Goal: Information Seeking & Learning: Check status

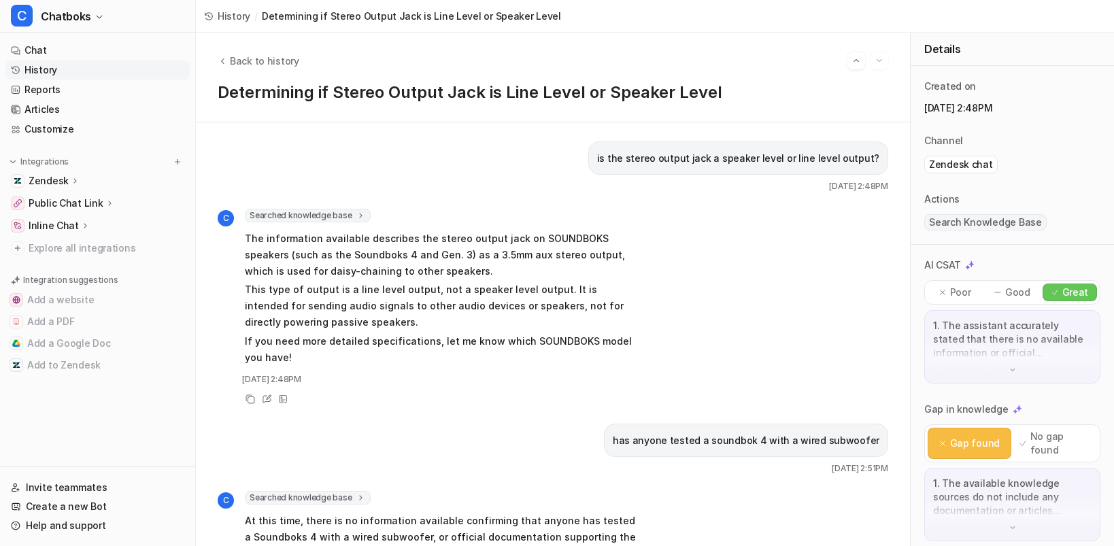
scroll to position [319, 0]
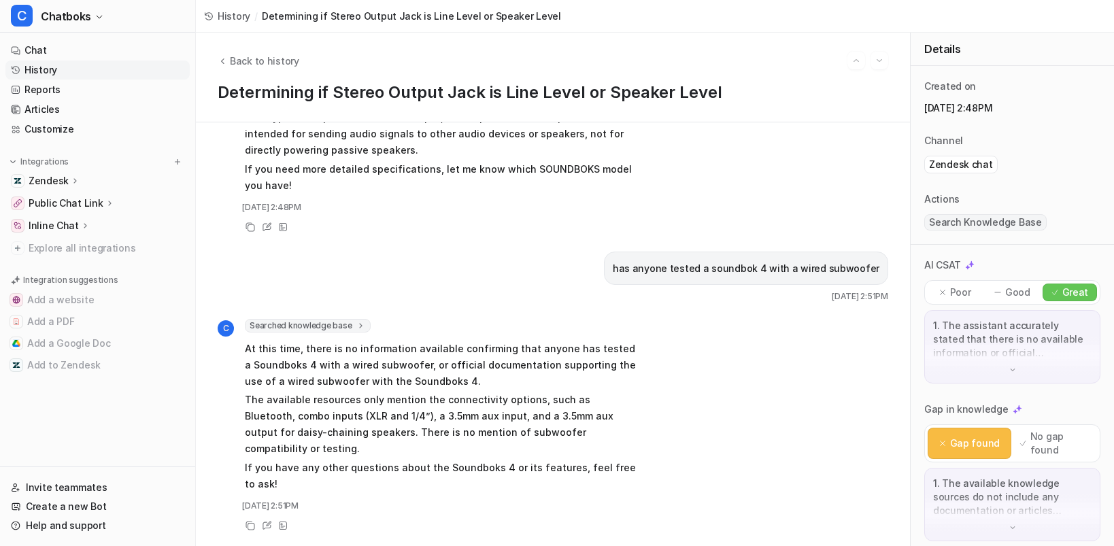
click at [84, 80] on link "History" at bounding box center [97, 70] width 184 height 19
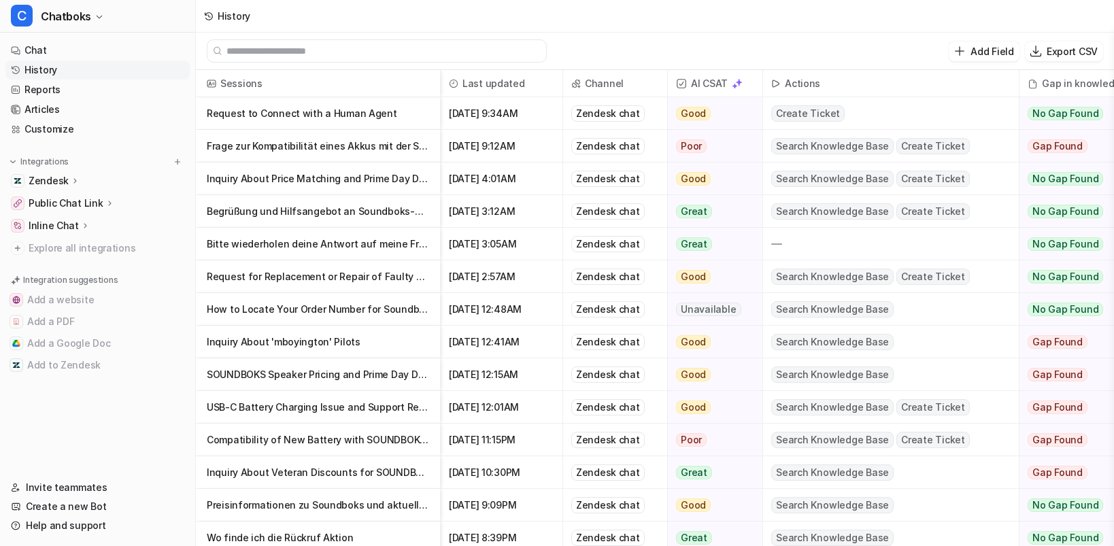
click at [384, 157] on p "Frage zur Kompatibilität eines Akkus mit der Soundboks 3" at bounding box center [318, 146] width 222 height 33
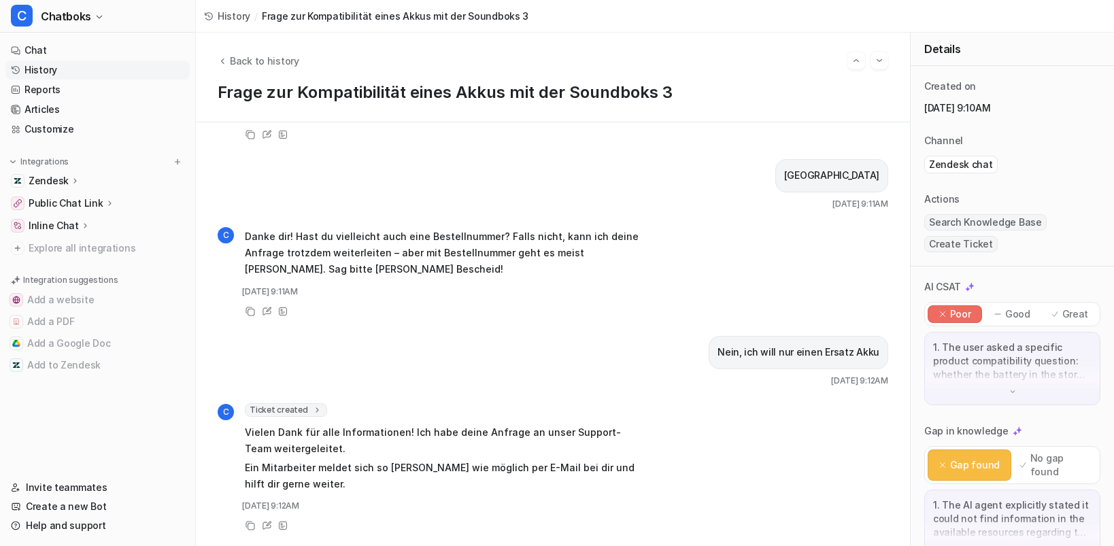
scroll to position [8, 0]
click at [322, 405] on icon at bounding box center [317, 410] width 10 height 10
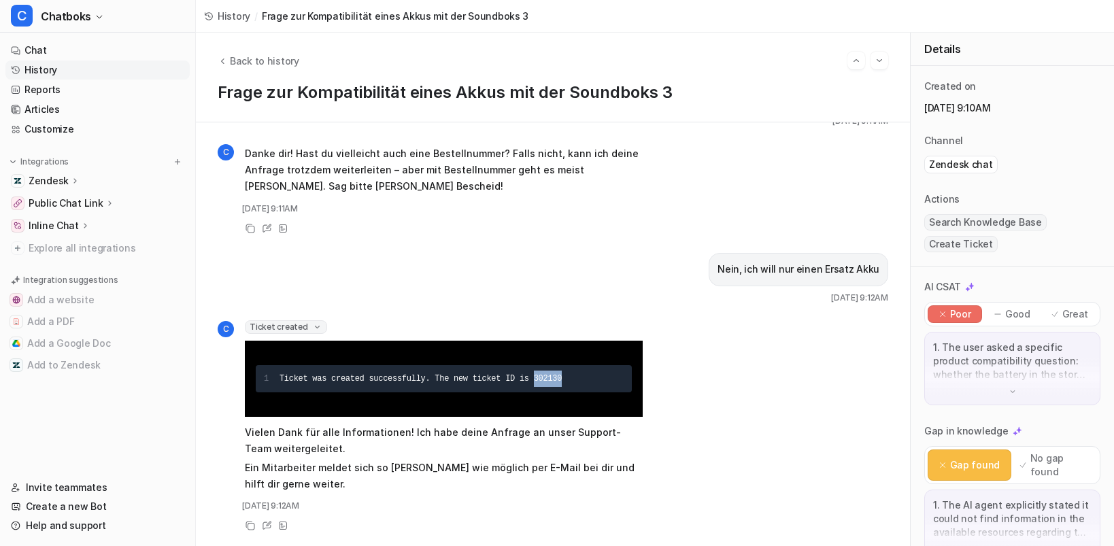
drag, startPoint x: 666, startPoint y: 430, endPoint x: 726, endPoint y: 427, distance: 59.9
click at [624, 387] on div "Ticket was created successfully. The new ticket ID is 302130" at bounding box center [451, 379] width 344 height 16
click at [283, 54] on span "Back to history" at bounding box center [264, 61] width 69 height 14
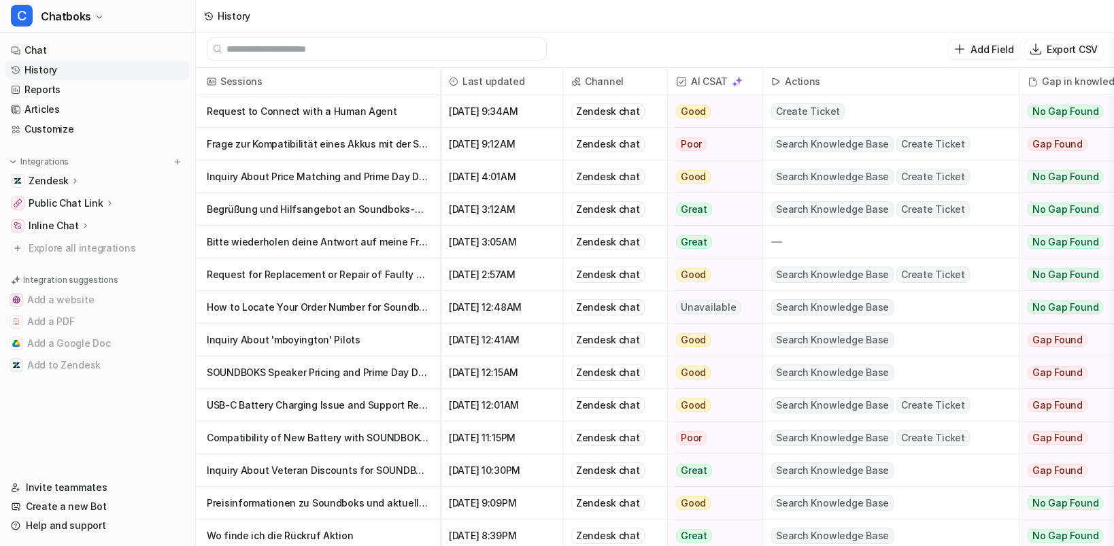
click at [371, 247] on p "Bitte wiederholen deine Antwort auf meine Frage von eben" at bounding box center [318, 242] width 222 height 33
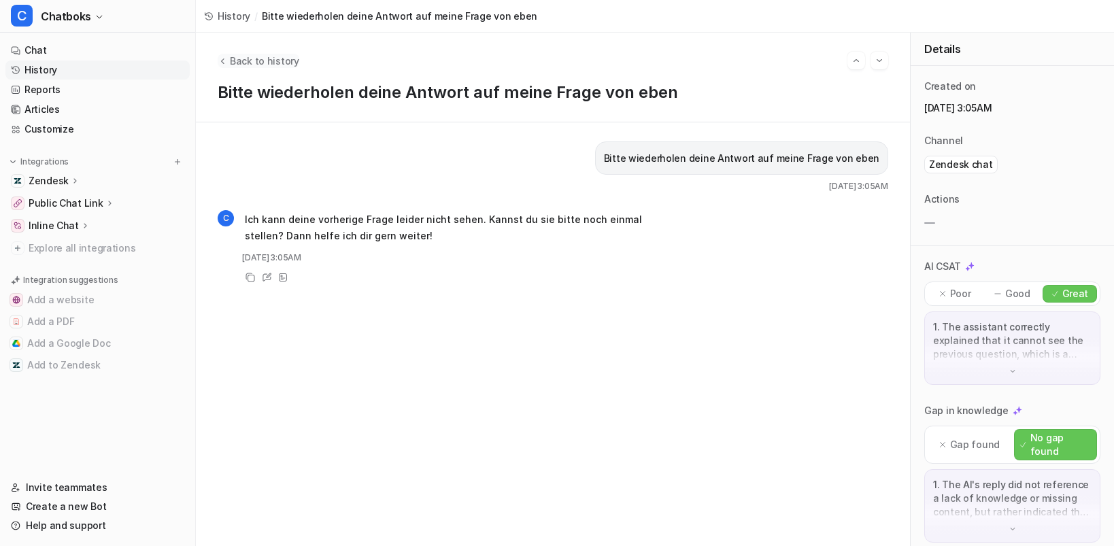
click at [283, 56] on span "Back to history" at bounding box center [264, 61] width 69 height 14
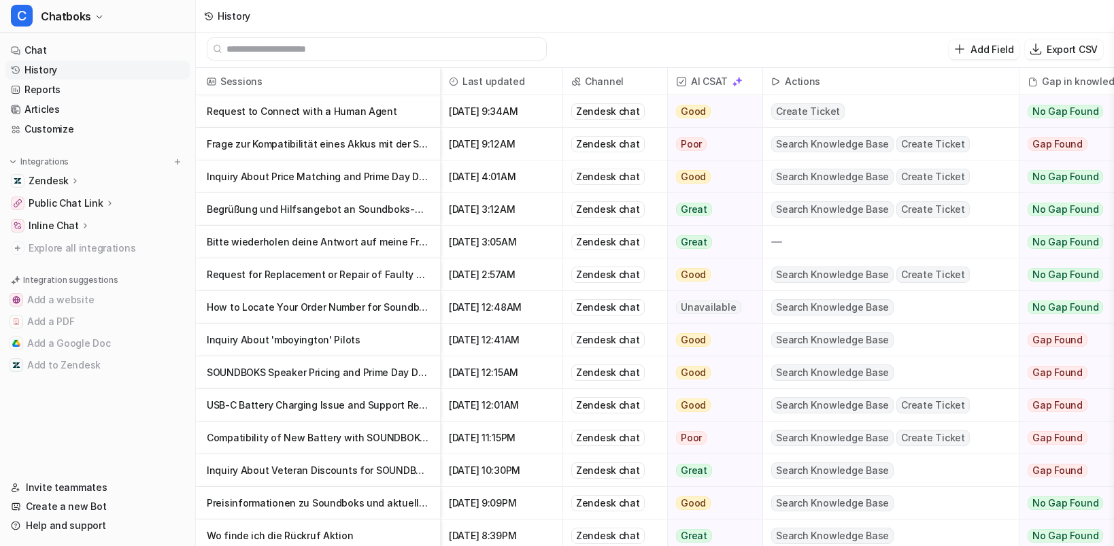
click at [370, 346] on p "Inquiry About 'mboyington' Pilots" at bounding box center [318, 340] width 222 height 33
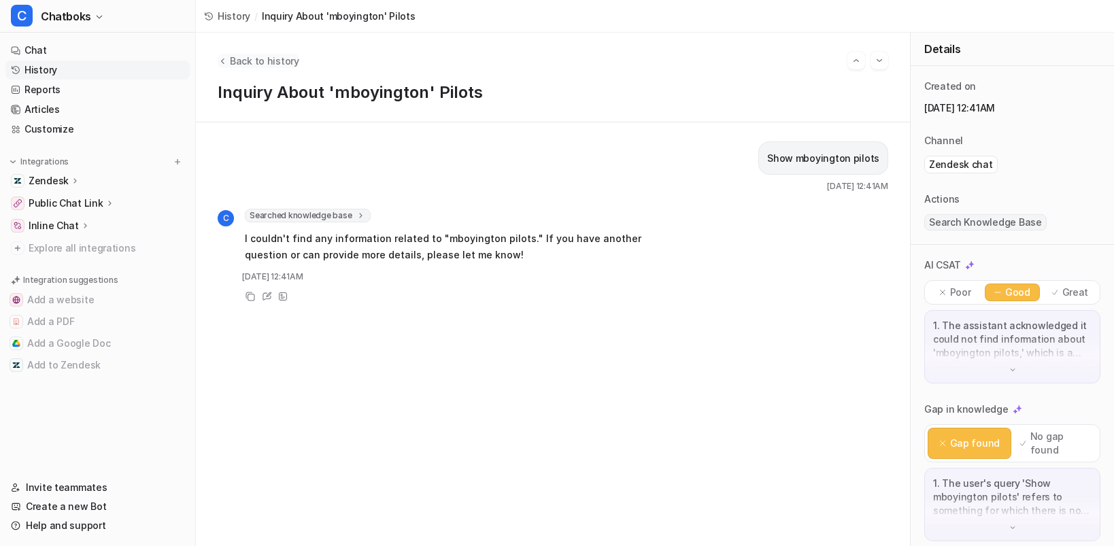
click at [286, 61] on span "Back to history" at bounding box center [264, 61] width 69 height 14
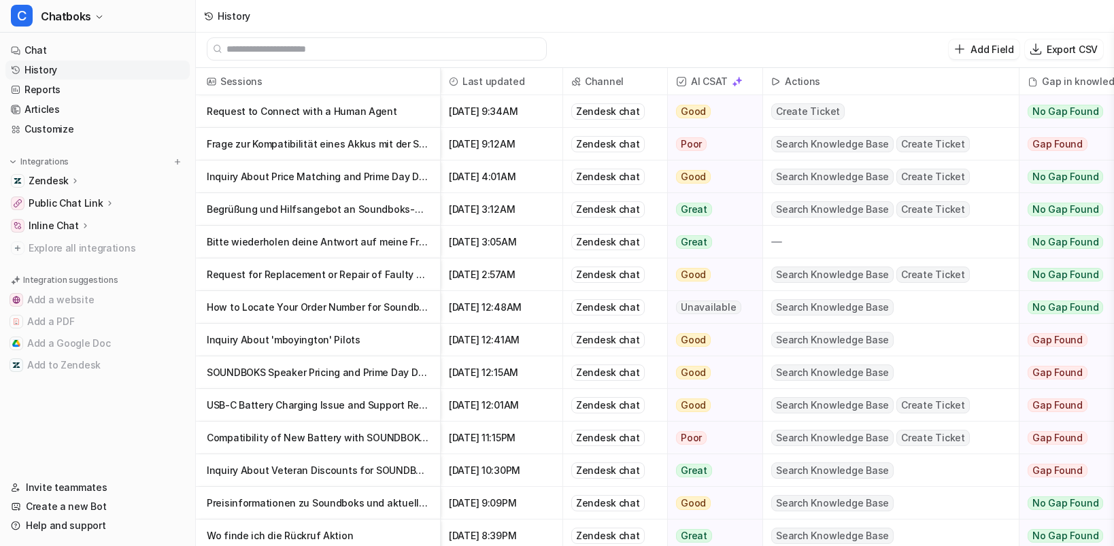
click at [379, 381] on p "SOUNDBOKS Speaker Pricing and Prime Day Discounts" at bounding box center [318, 372] width 222 height 33
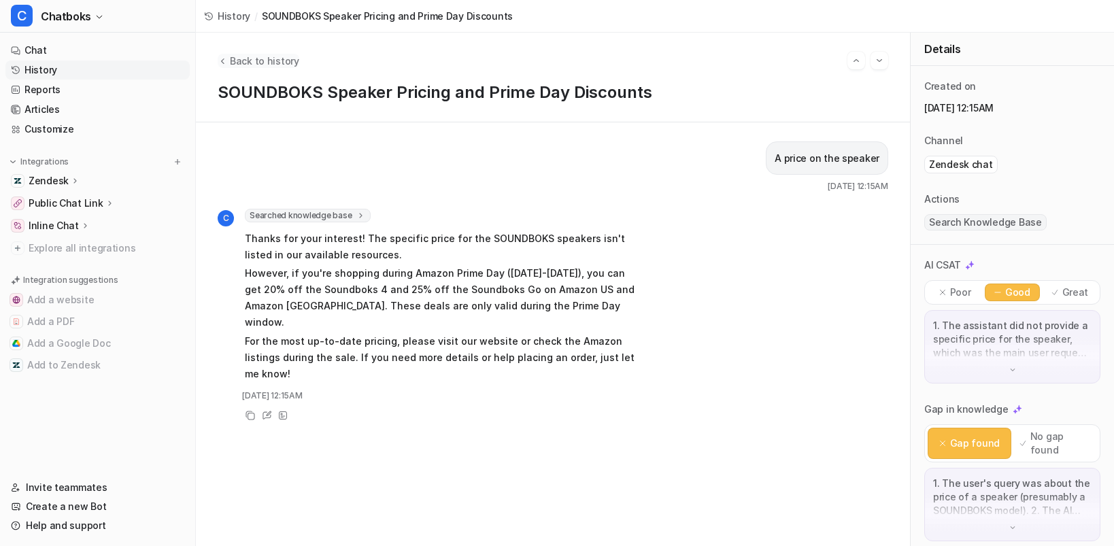
click at [288, 59] on span "Back to history" at bounding box center [264, 61] width 69 height 14
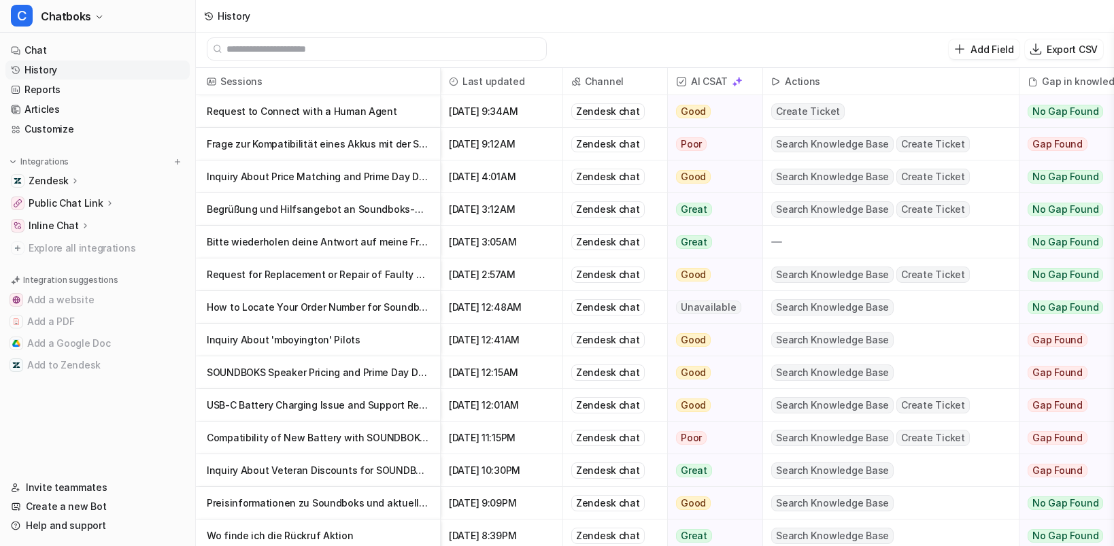
click at [357, 413] on p "USB-C Battery Charging Issue and Support Request" at bounding box center [318, 405] width 222 height 33
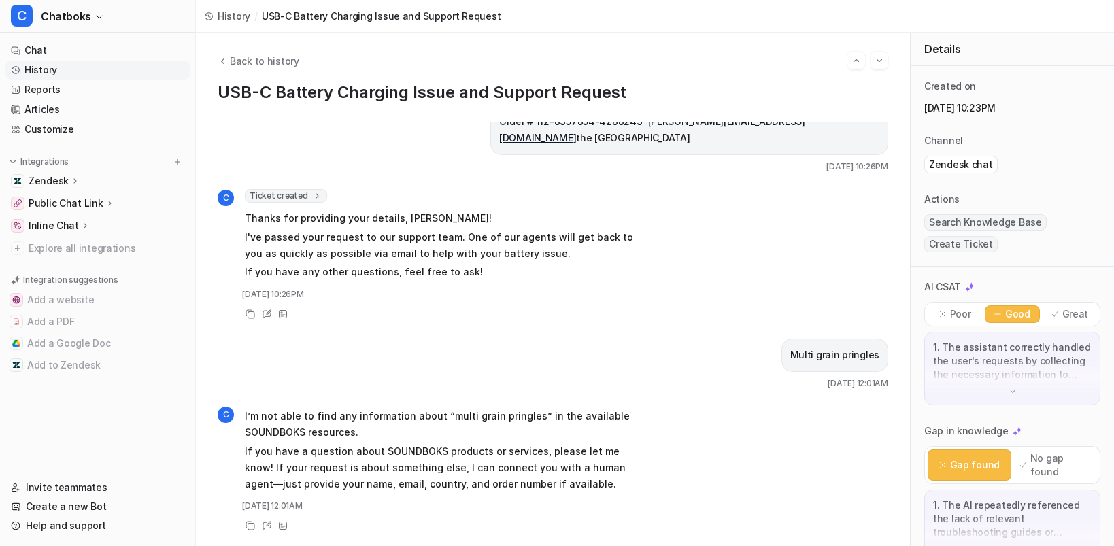
scroll to position [665, 0]
click at [327, 203] on span "Ticket created" at bounding box center [286, 196] width 82 height 14
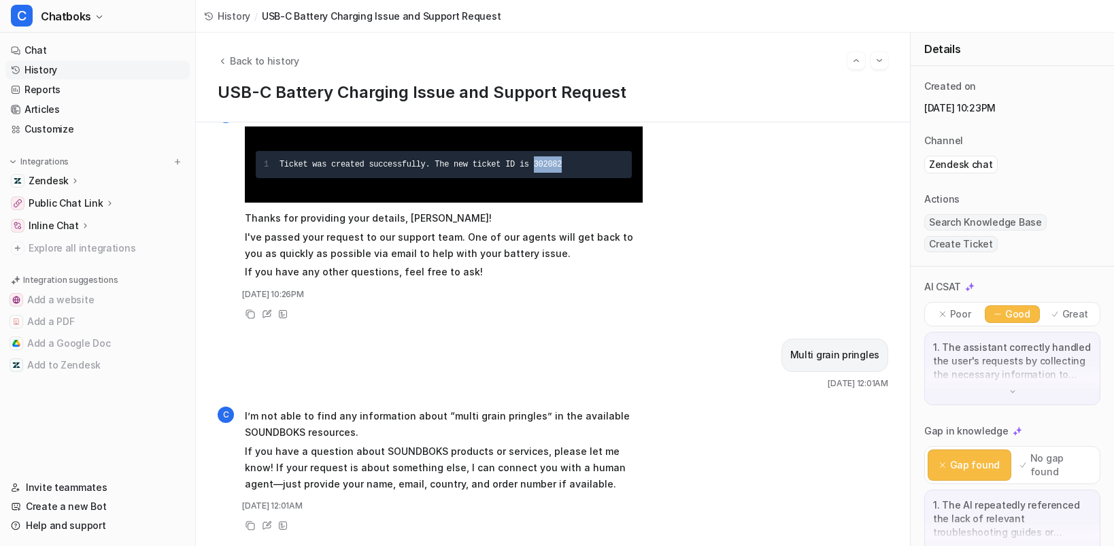
drag, startPoint x: 667, startPoint y: 279, endPoint x: 711, endPoint y: 281, distance: 43.5
click at [624, 173] on div "Ticket was created successfully. The new ticket ID is 302082" at bounding box center [451, 164] width 344 height 16
copy span "302082"
click at [280, 58] on span "Back to history" at bounding box center [264, 61] width 69 height 14
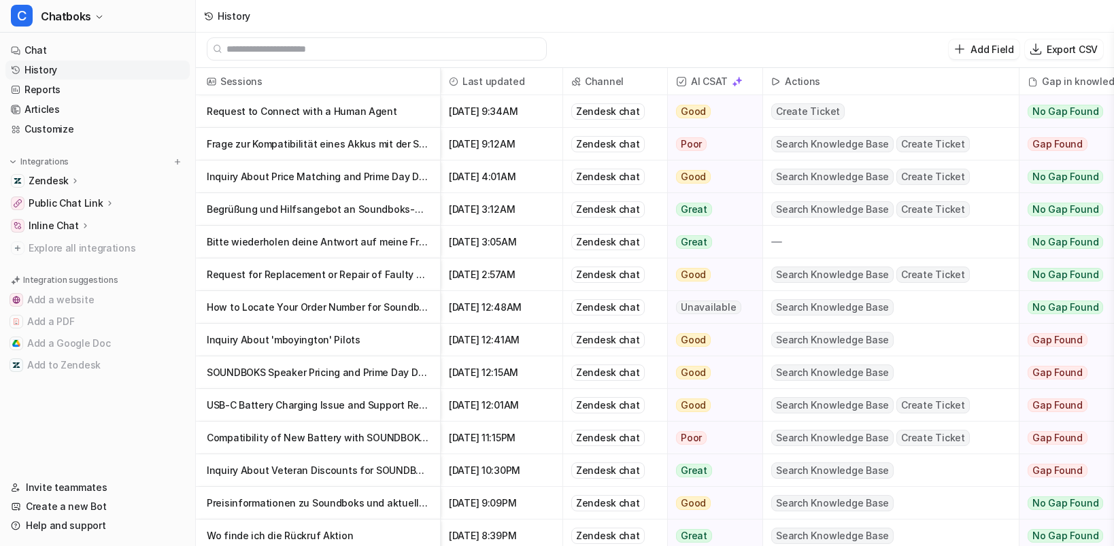
click at [381, 116] on p "Request to Connect with a Human Agent" at bounding box center [318, 111] width 222 height 33
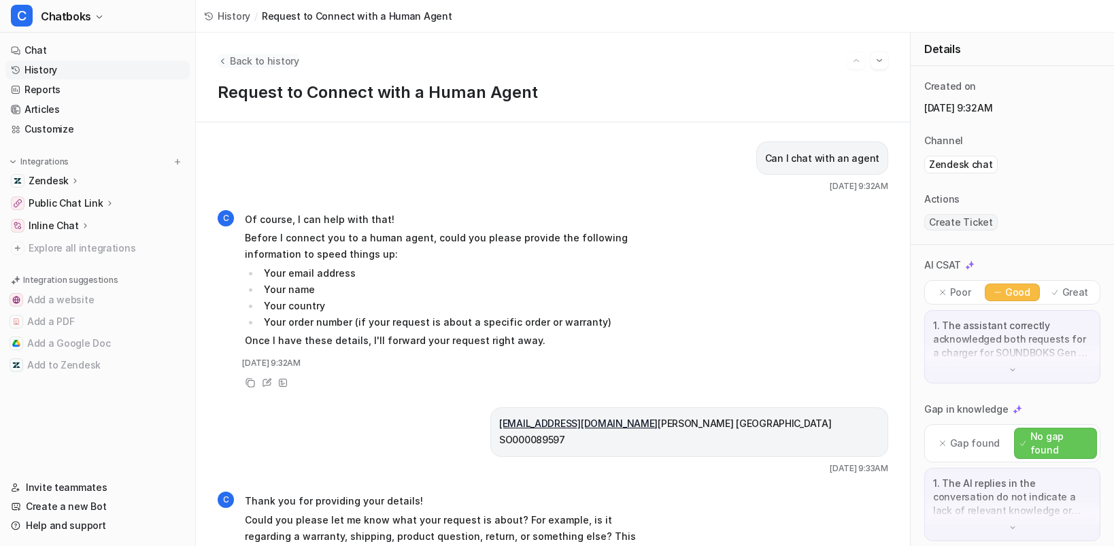
click at [299, 56] on span "Back to history" at bounding box center [264, 61] width 69 height 14
